Goal: Find contact information: Find contact information

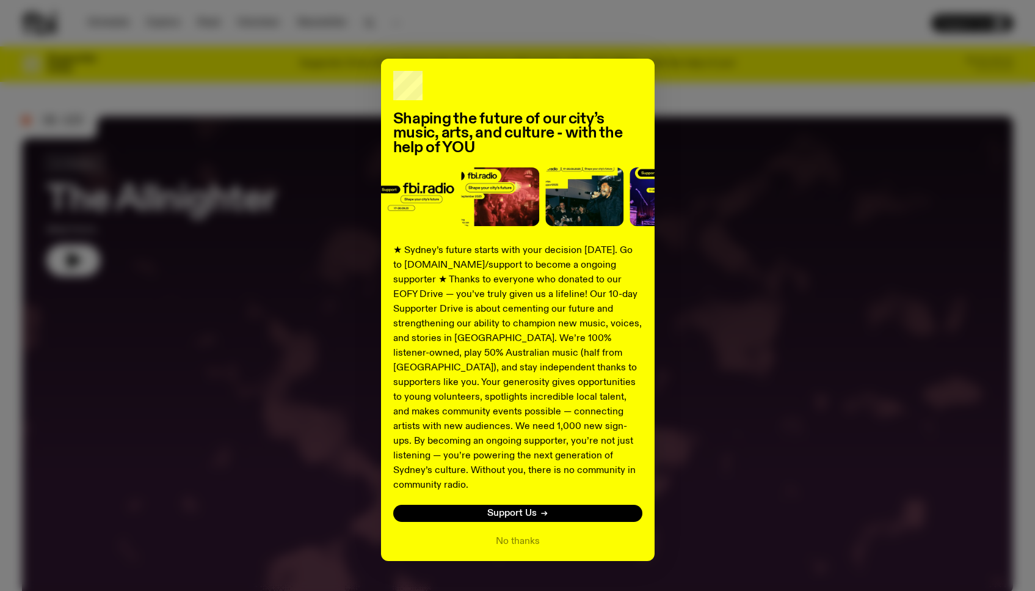
click at [175, 148] on div "Shaping the future of our city’s music, arts, and culture - with the help of YO…" at bounding box center [517, 310] width 991 height 502
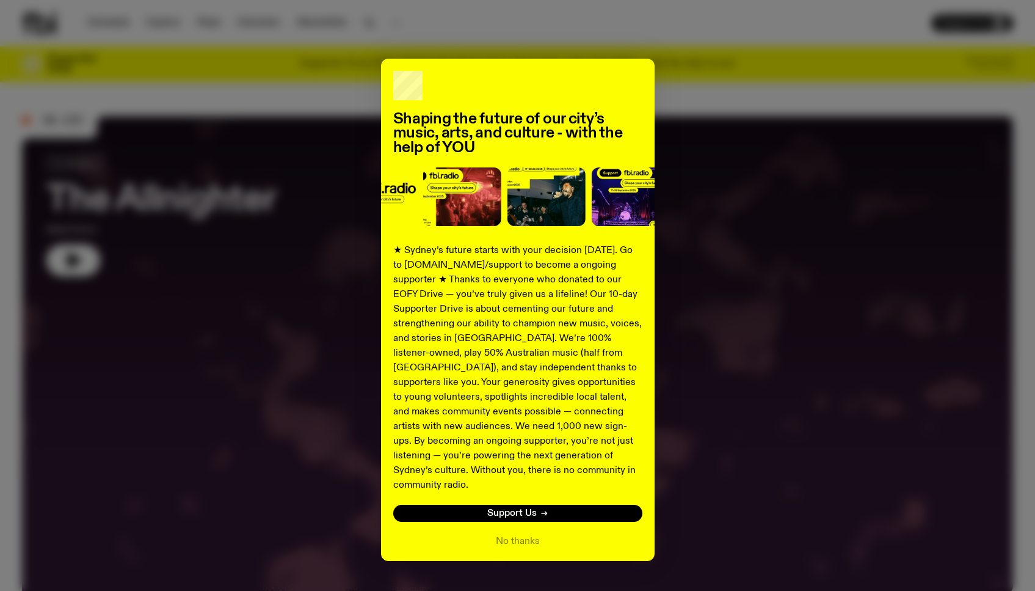
click at [521, 533] on div "Shaping the future of our city’s music, arts, and culture - with the help of YO…" at bounding box center [518, 310] width 274 height 502
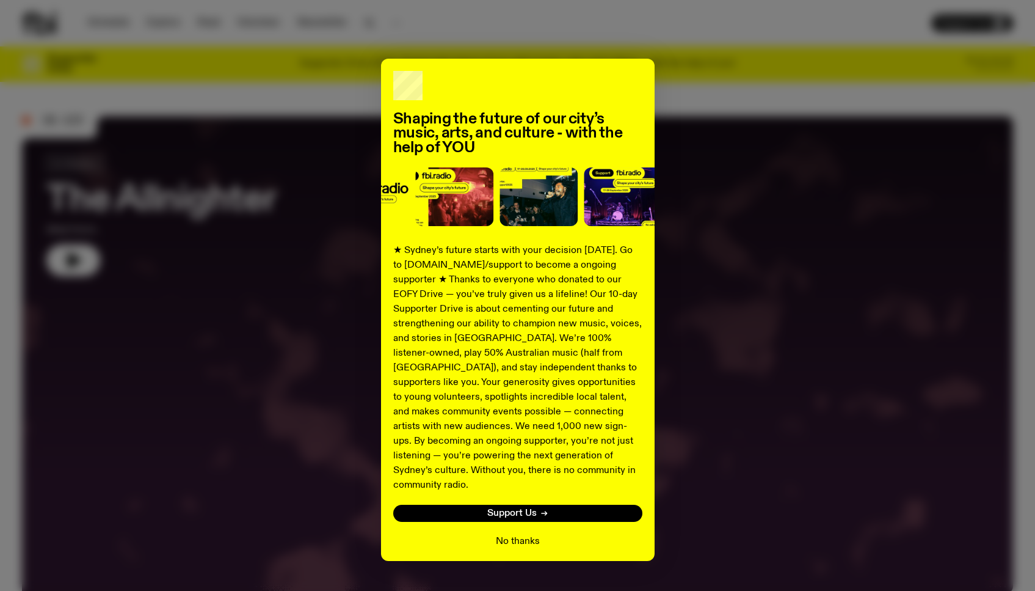
click at [515, 534] on button "No thanks" at bounding box center [518, 541] width 44 height 15
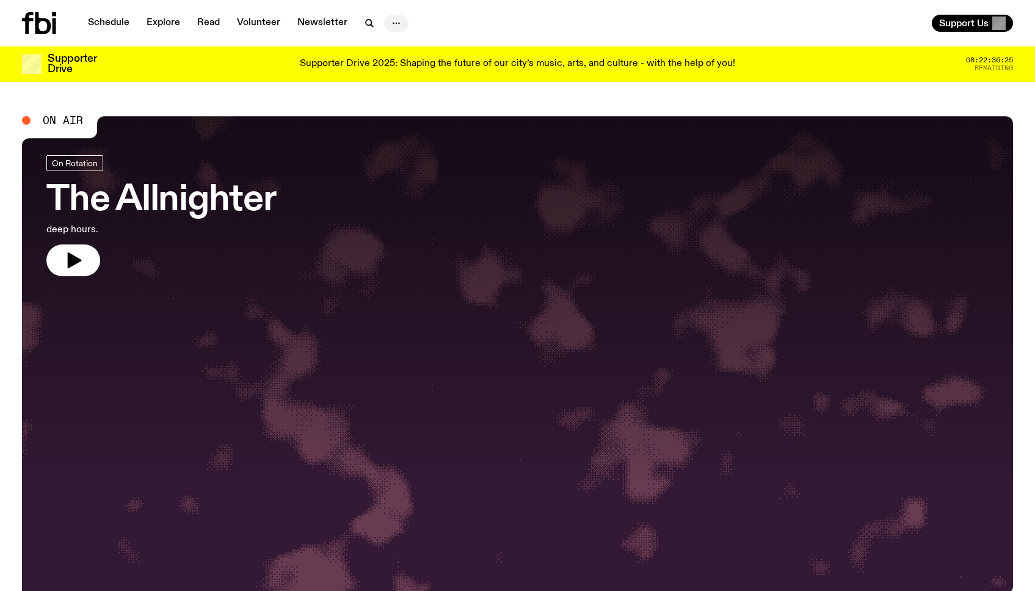
click at [393, 29] on icon "button" at bounding box center [396, 23] width 15 height 15
click at [128, 19] on link "Schedule" at bounding box center [109, 23] width 56 height 17
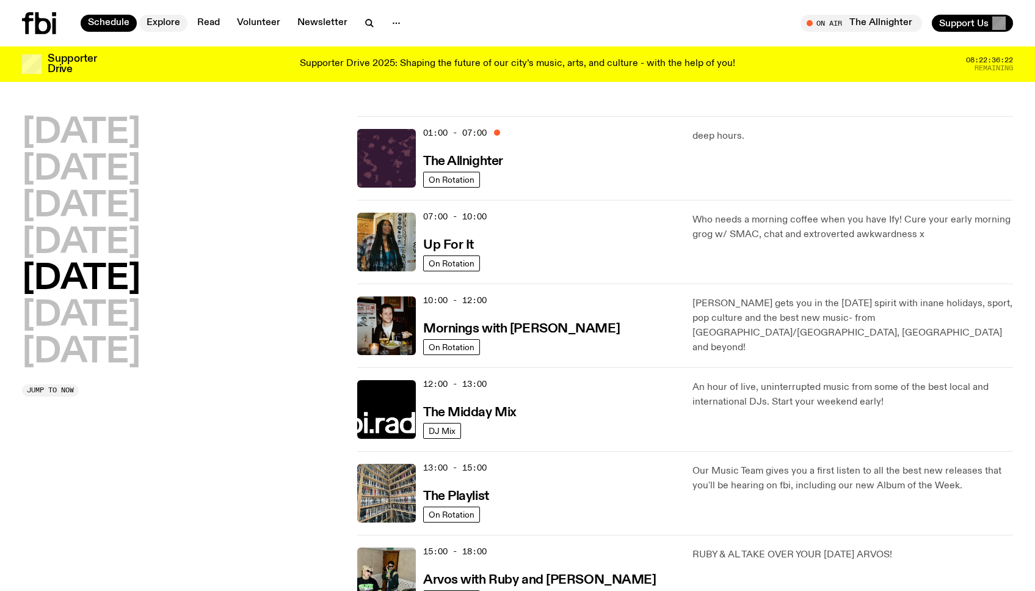
click at [181, 22] on link "Explore" at bounding box center [163, 23] width 48 height 17
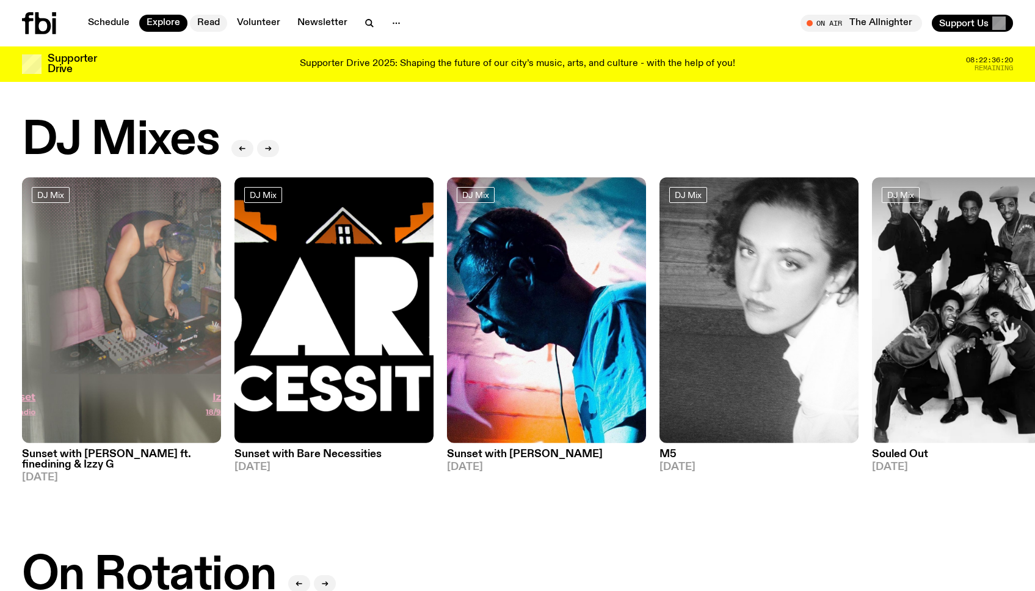
click at [203, 24] on link "Read" at bounding box center [208, 23] width 37 height 17
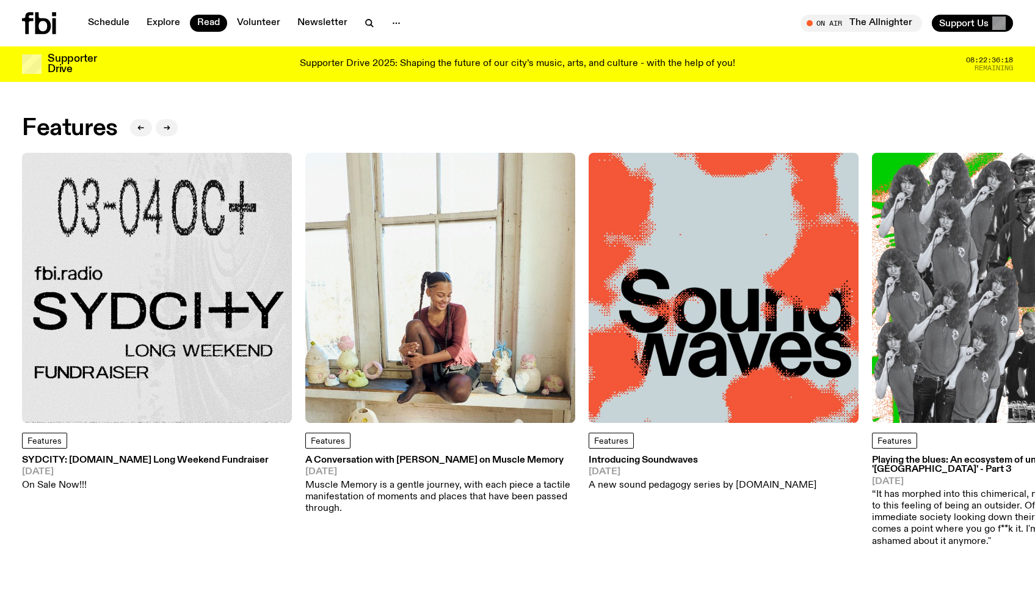
click at [255, 34] on div "Schedule Explore Read Volunteer Newsletter" at bounding box center [267, 23] width 491 height 22
click at [255, 23] on link "Volunteer" at bounding box center [259, 23] width 58 height 17
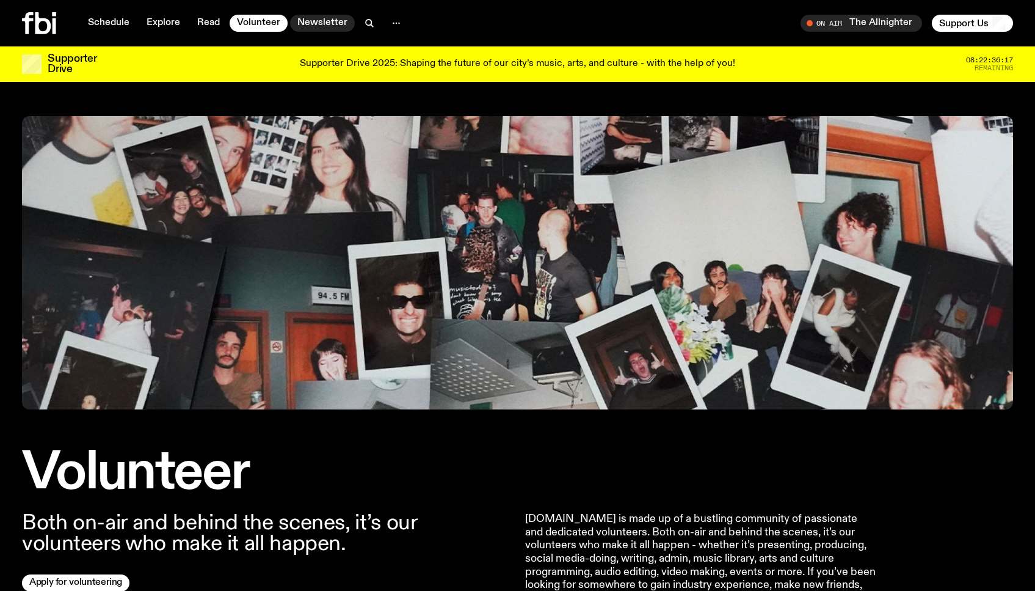
click at [304, 24] on link "Newsletter" at bounding box center [322, 23] width 65 height 17
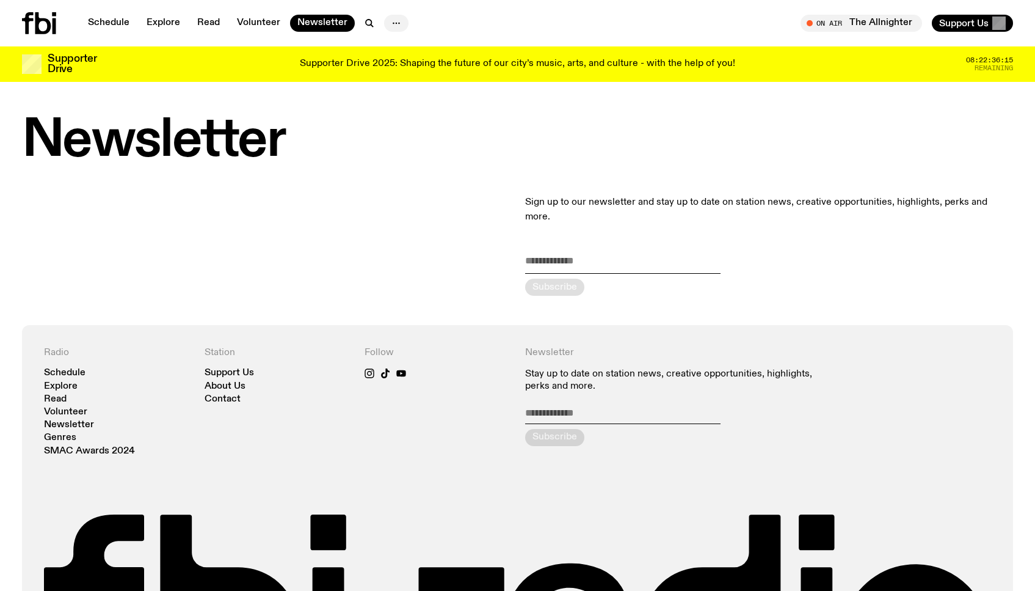
click at [385, 26] on button "button" at bounding box center [396, 23] width 24 height 17
click at [677, 65] on p "Supporter Drive 2025: Shaping the future of our city’s music, arts, and culture…" at bounding box center [518, 64] width 436 height 11
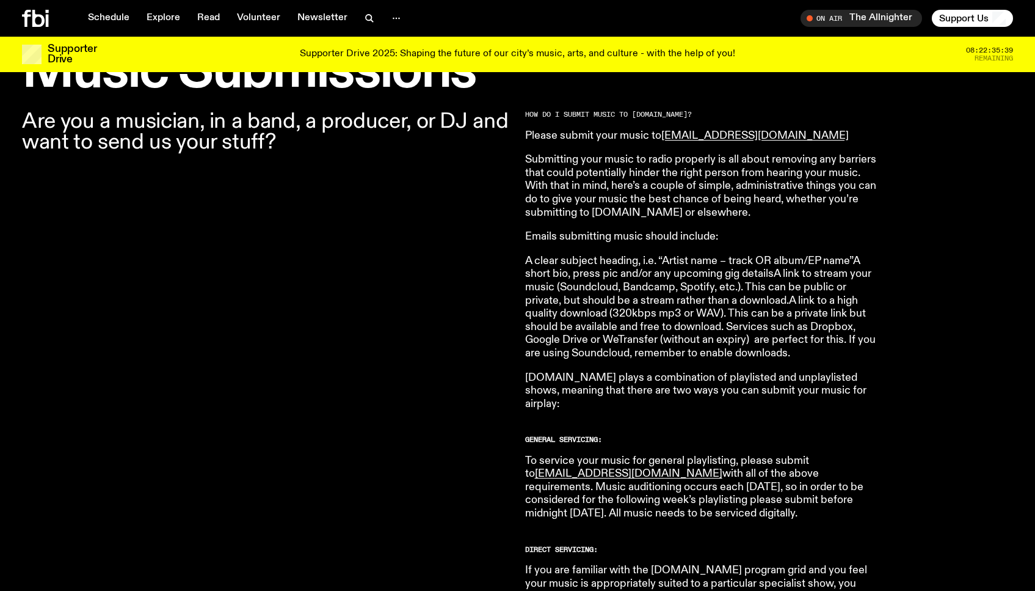
scroll to position [404, 0]
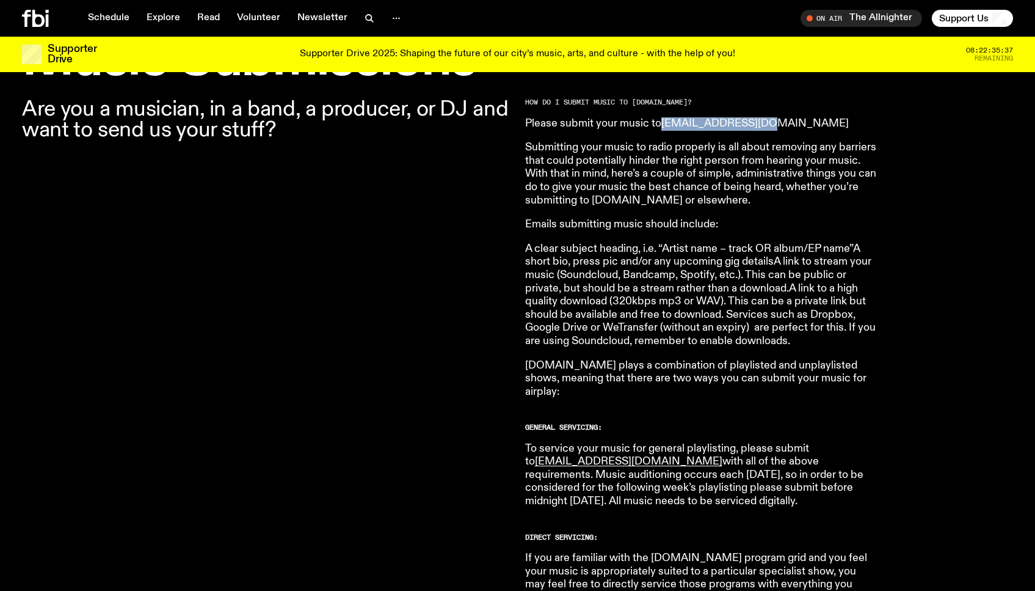
drag, startPoint x: 781, startPoint y: 126, endPoint x: 664, endPoint y: 127, distance: 116.7
click at [664, 127] on p "Please submit your music to music@fbiradio.com" at bounding box center [701, 123] width 352 height 13
copy link "music@fbiradio.com"
